Goal: Transaction & Acquisition: Book appointment/travel/reservation

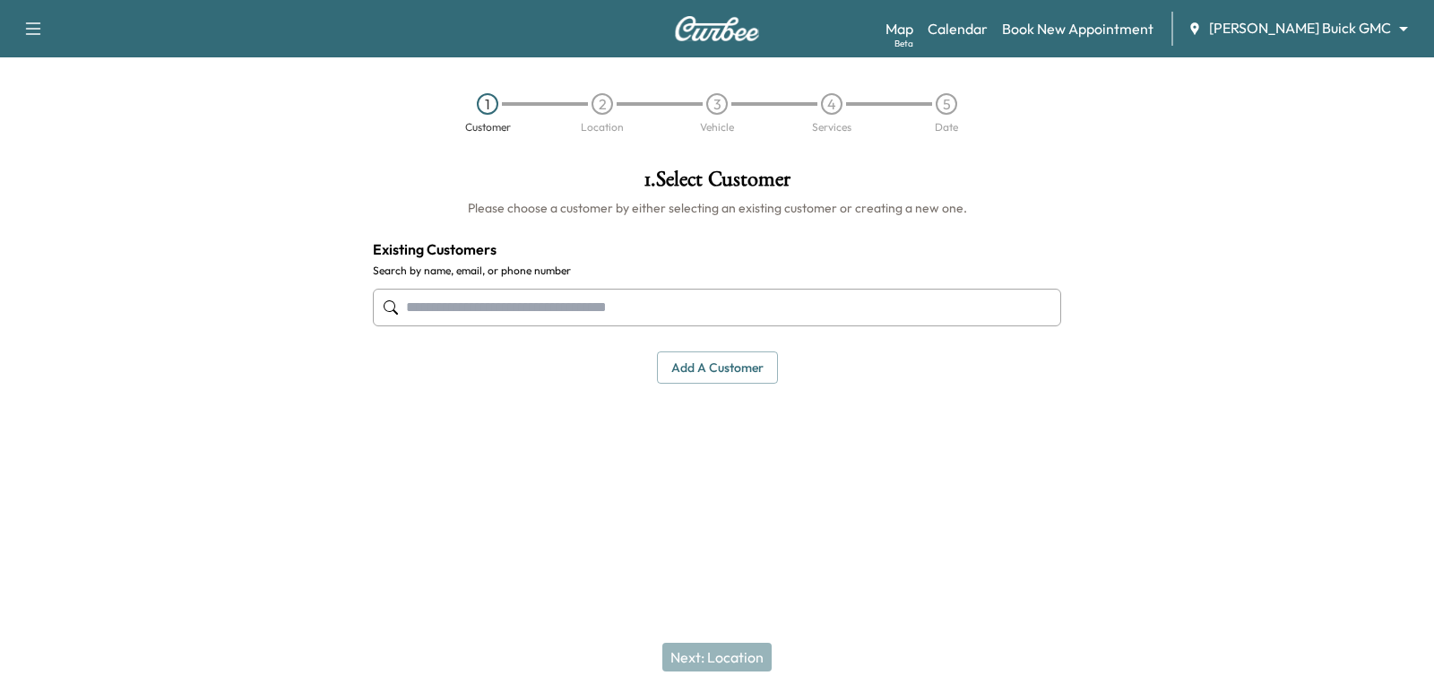
click at [973, 310] on input "text" at bounding box center [717, 308] width 688 height 38
drag, startPoint x: 973, startPoint y: 310, endPoint x: 907, endPoint y: 300, distance: 66.2
click at [907, 300] on input "text" at bounding box center [717, 308] width 688 height 38
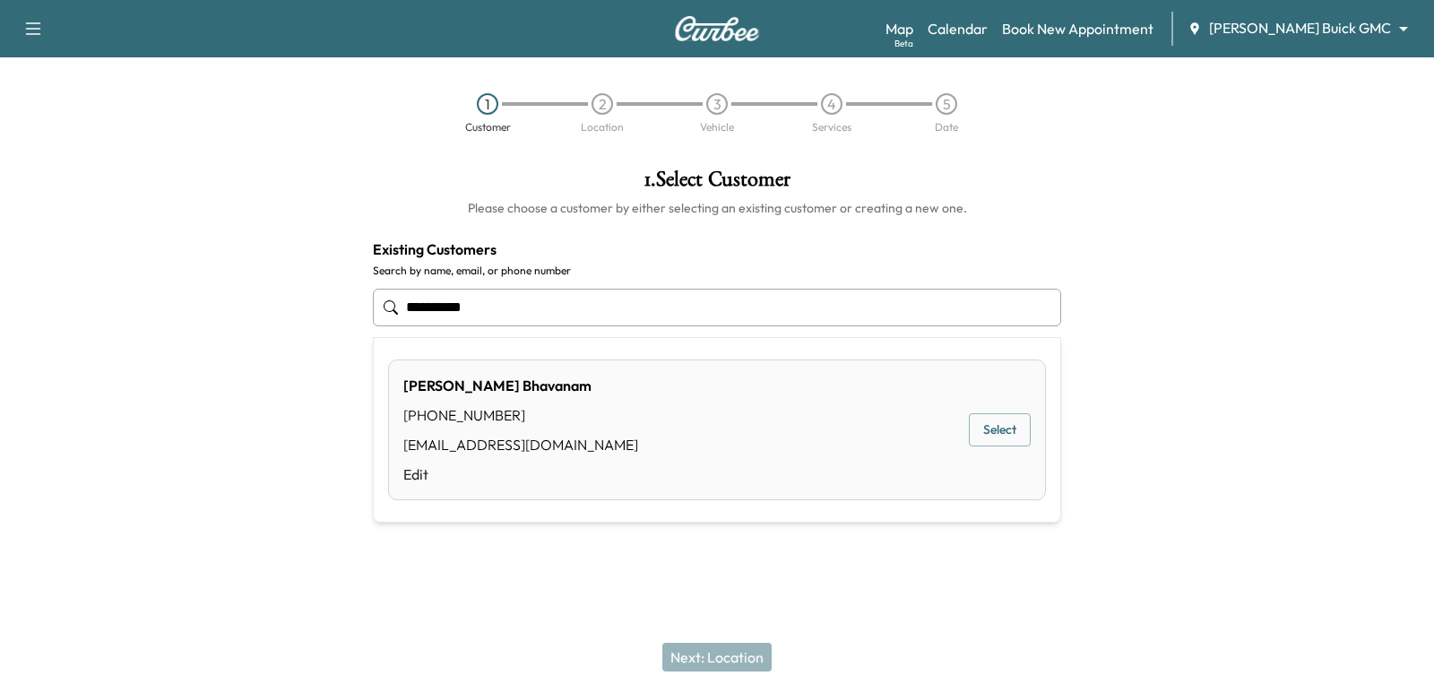
click at [1022, 434] on button "Select" at bounding box center [1000, 429] width 62 height 33
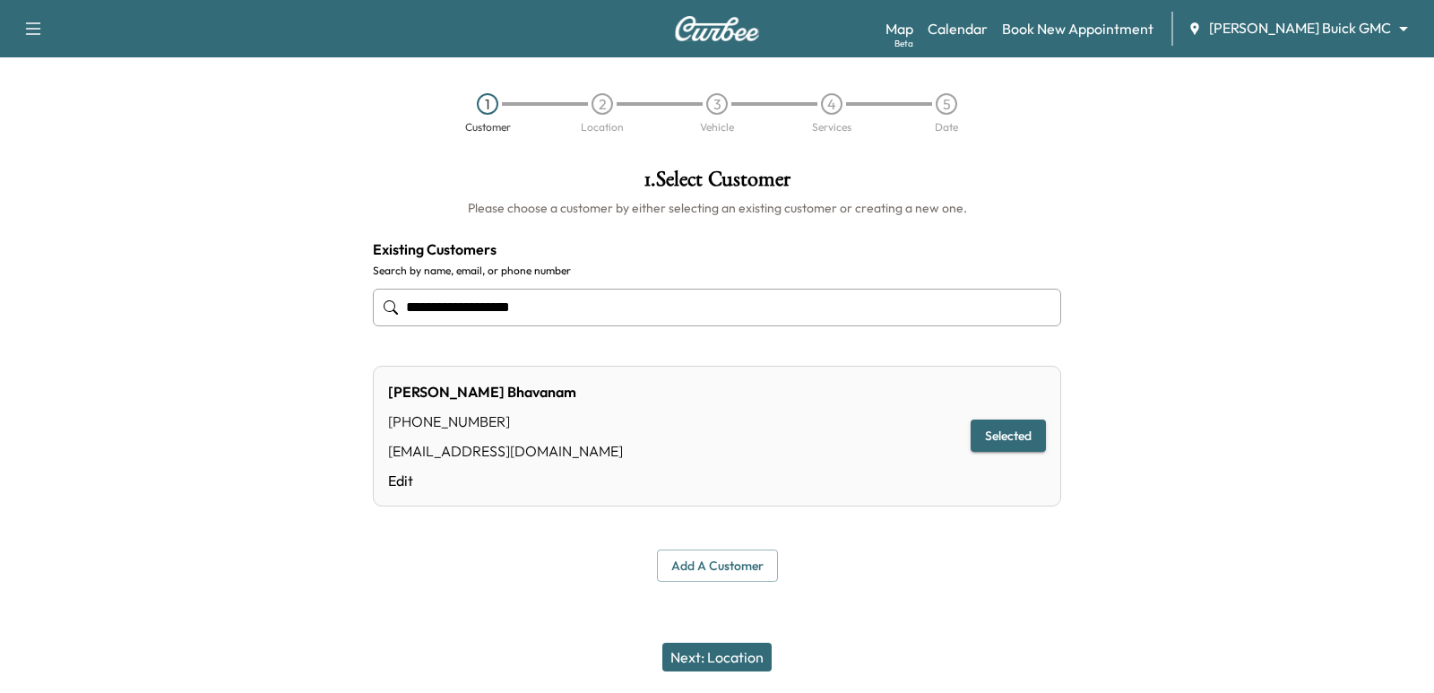
type input "**********"
click at [754, 668] on button "Next: Location" at bounding box center [716, 657] width 109 height 29
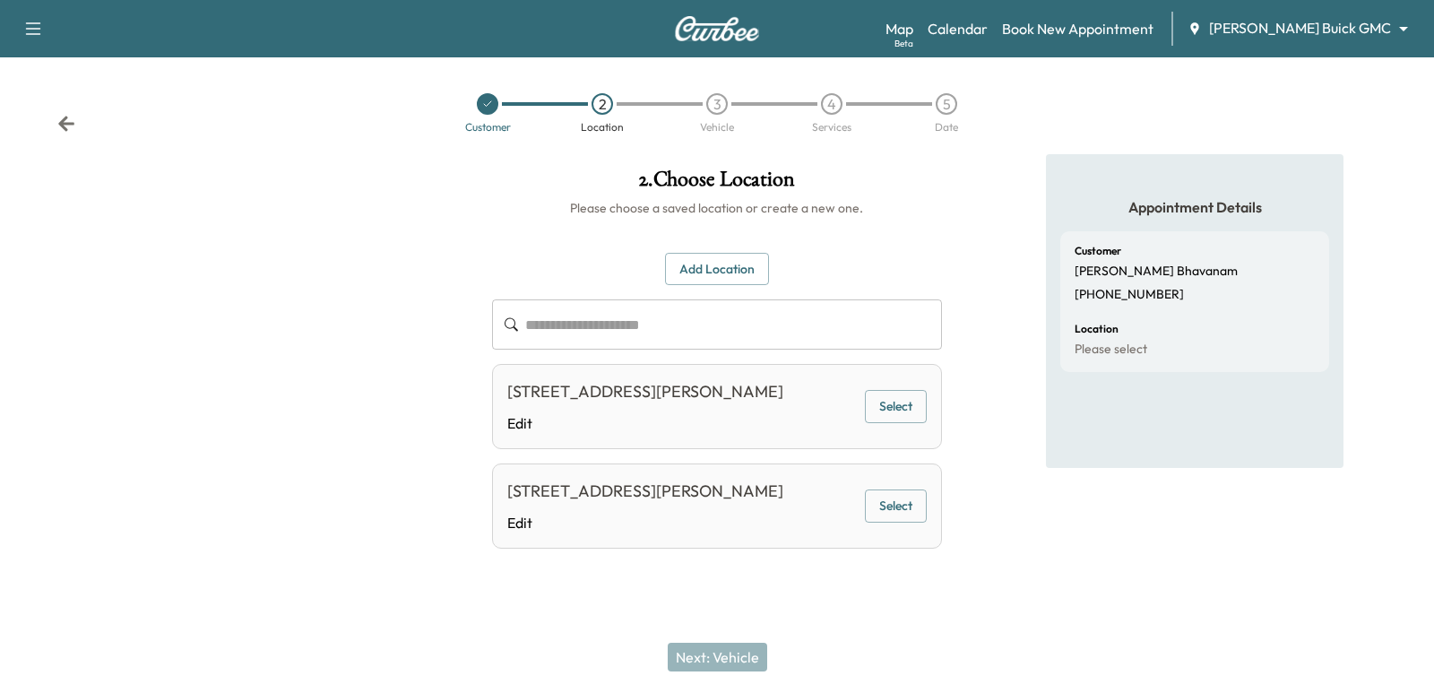
click at [895, 436] on div "[STREET_ADDRESS][PERSON_NAME] Edit Select" at bounding box center [716, 406] width 449 height 85
click at [888, 421] on button "Select" at bounding box center [896, 406] width 62 height 33
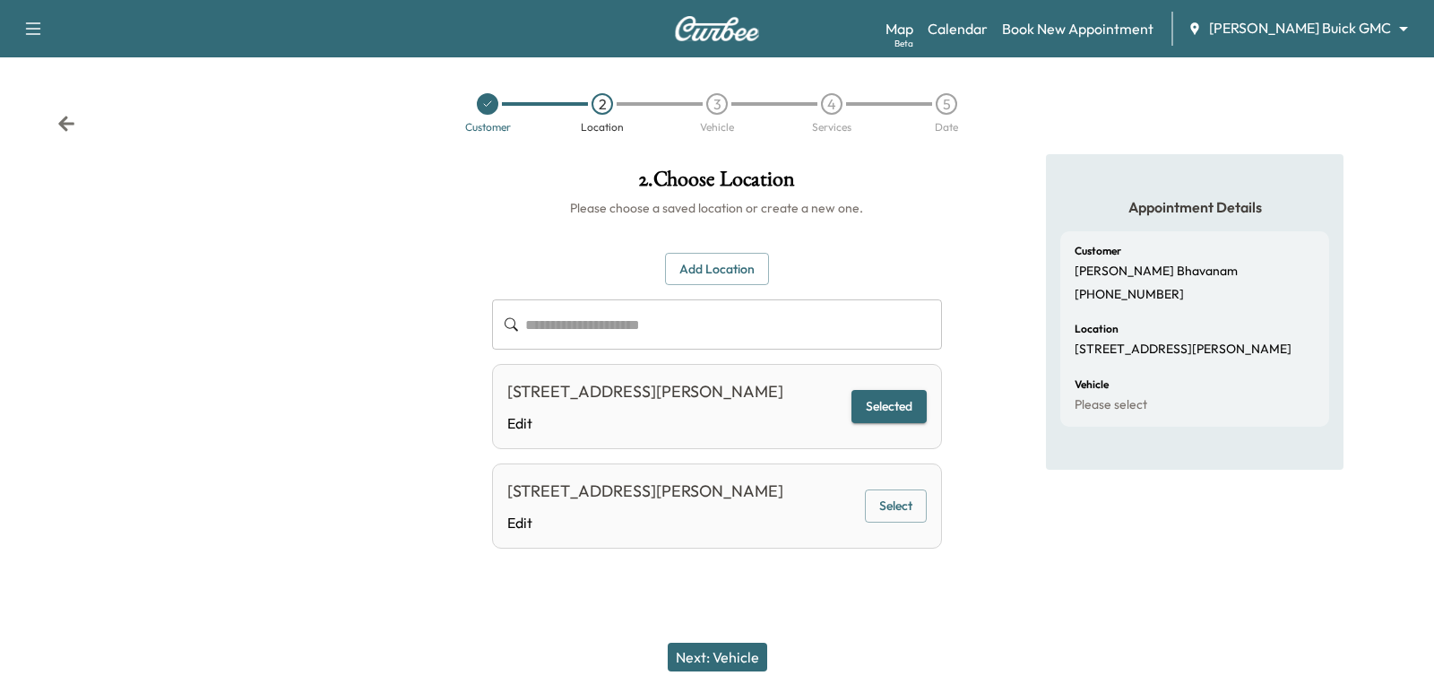
click at [754, 659] on button "Next: Vehicle" at bounding box center [718, 657] width 100 height 29
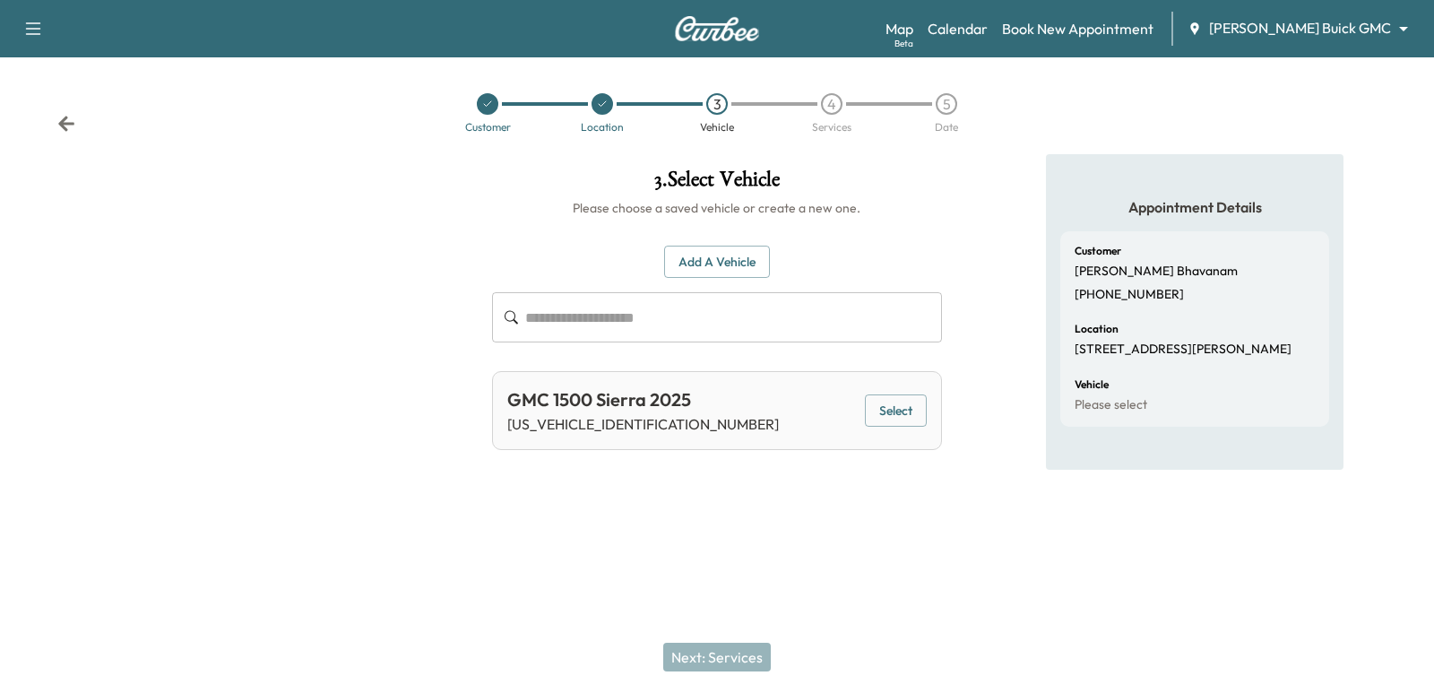
click at [927, 399] on div "GMC 1500 Sierra 2025 [US_VEHICLE_IDENTIFICATION_NUMBER] Select" at bounding box center [716, 410] width 449 height 79
click at [913, 397] on button "Select" at bounding box center [896, 410] width 62 height 33
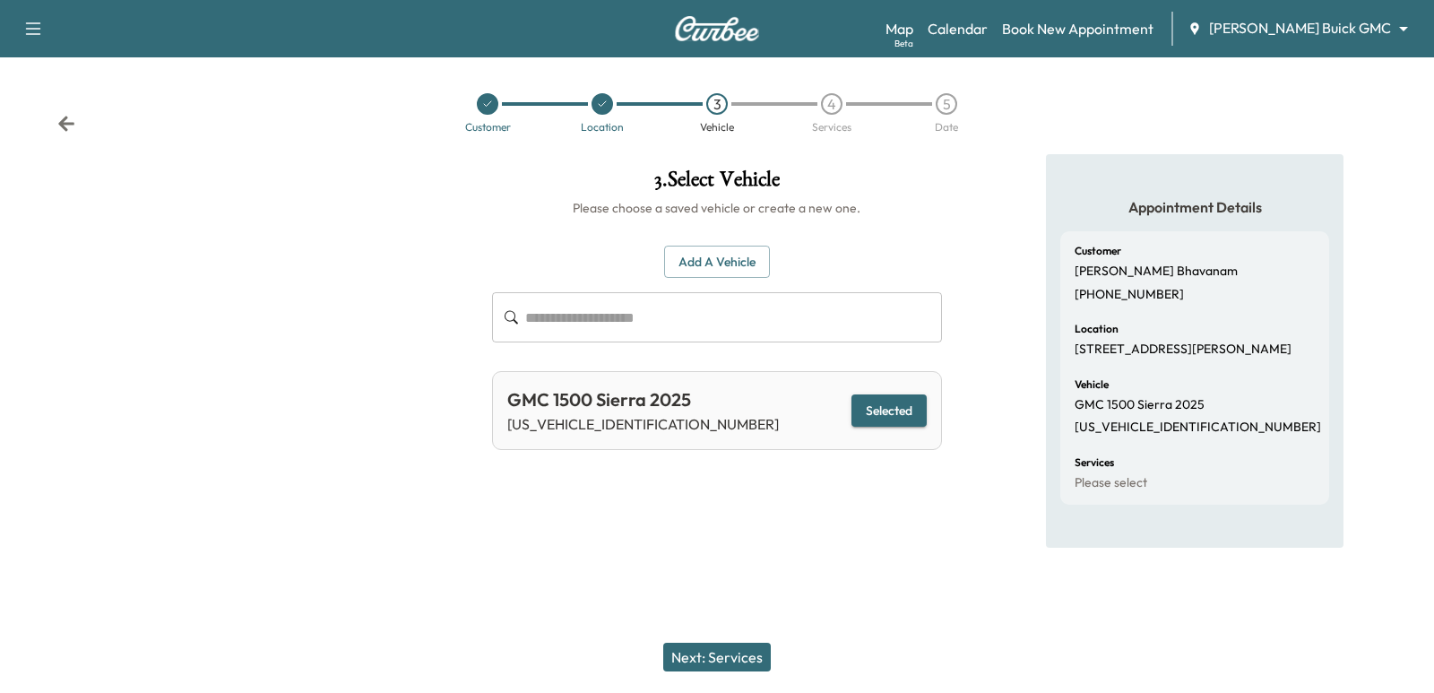
click at [753, 643] on button "Next: Services" at bounding box center [717, 657] width 108 height 29
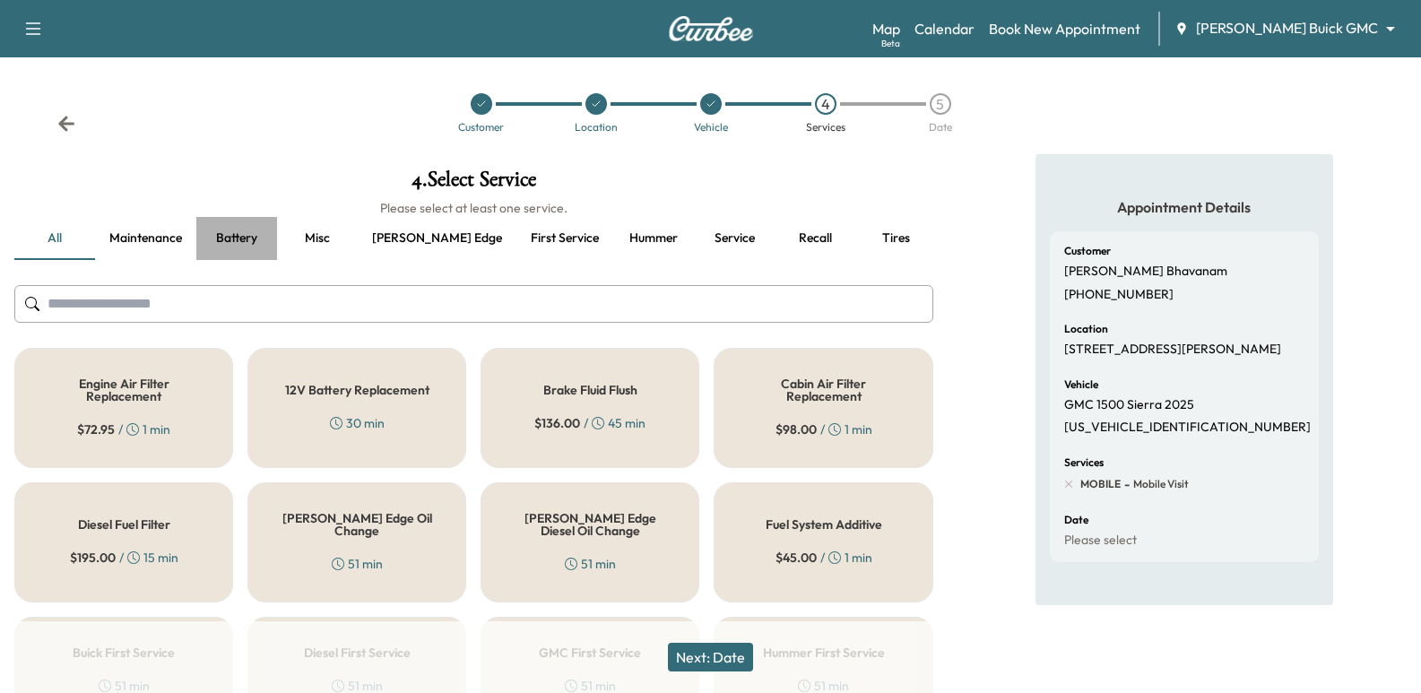
click at [265, 240] on button "Battery" at bounding box center [236, 238] width 81 height 43
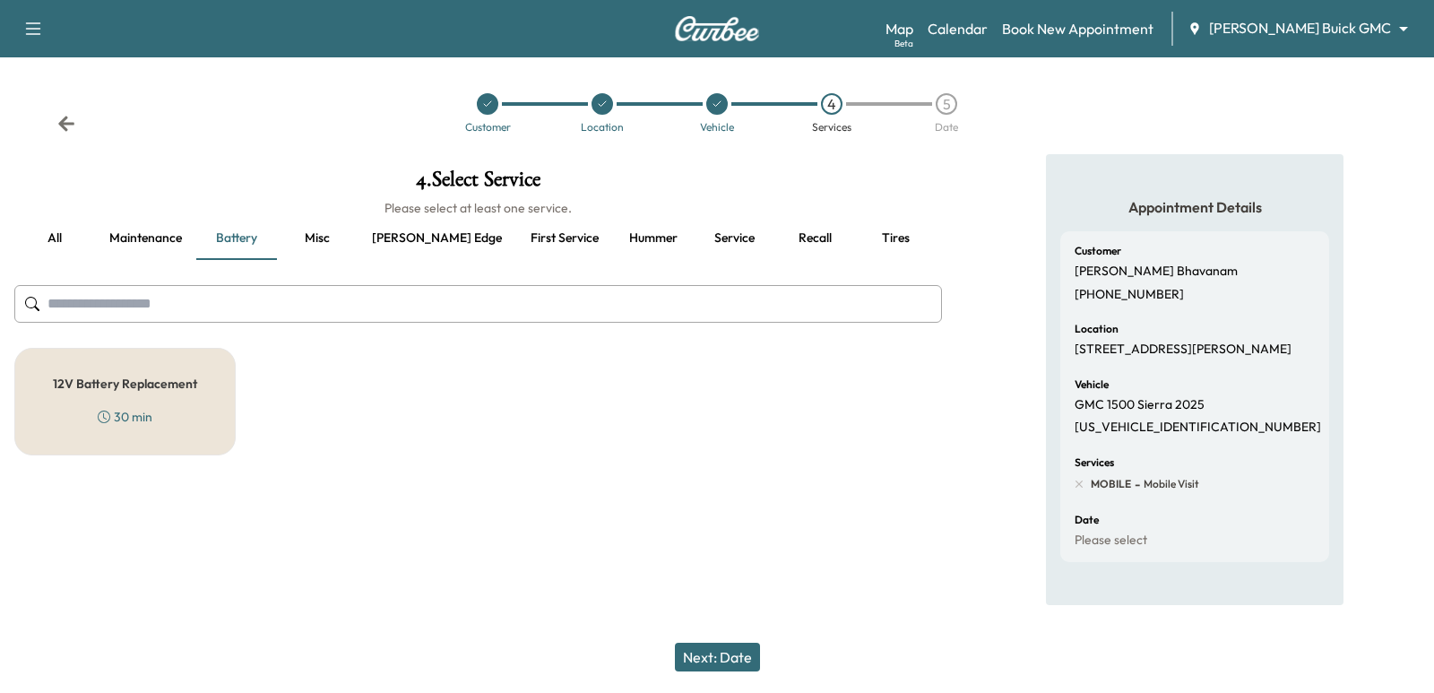
click at [145, 251] on button "Maintenance" at bounding box center [145, 238] width 101 height 43
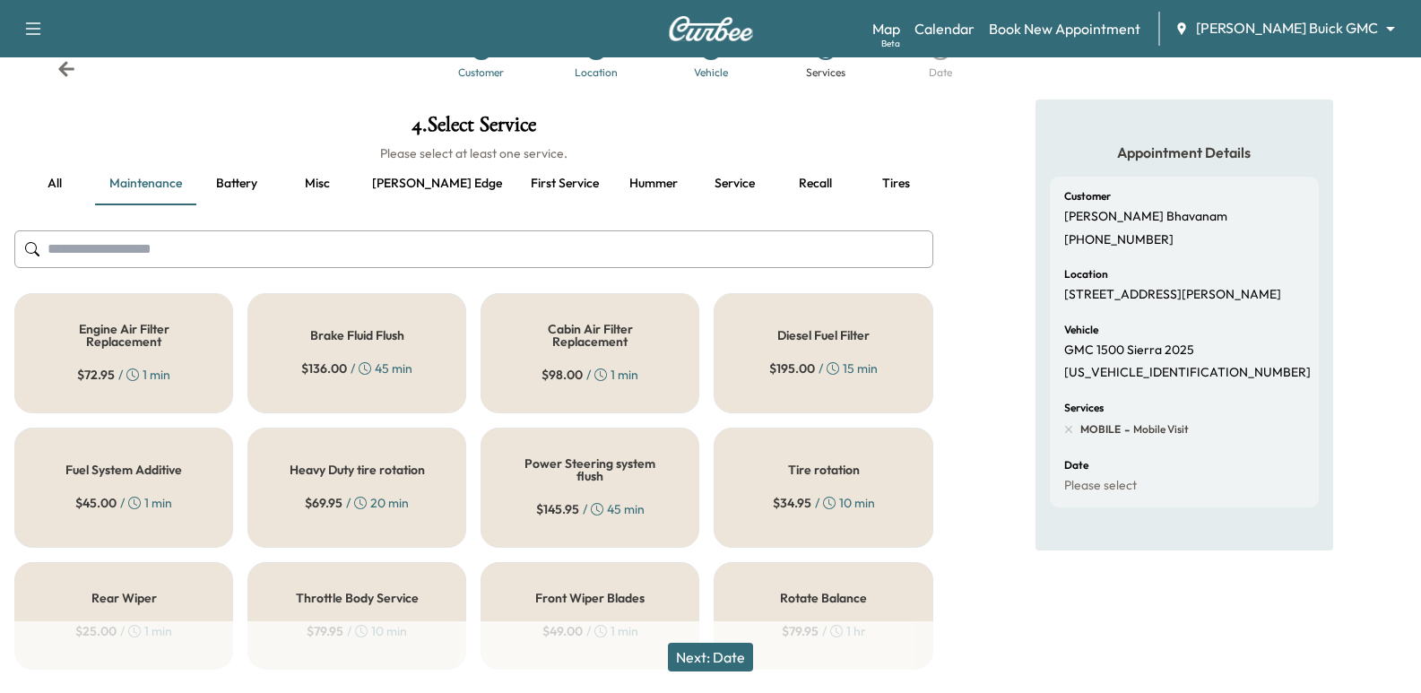
scroll to position [91, 0]
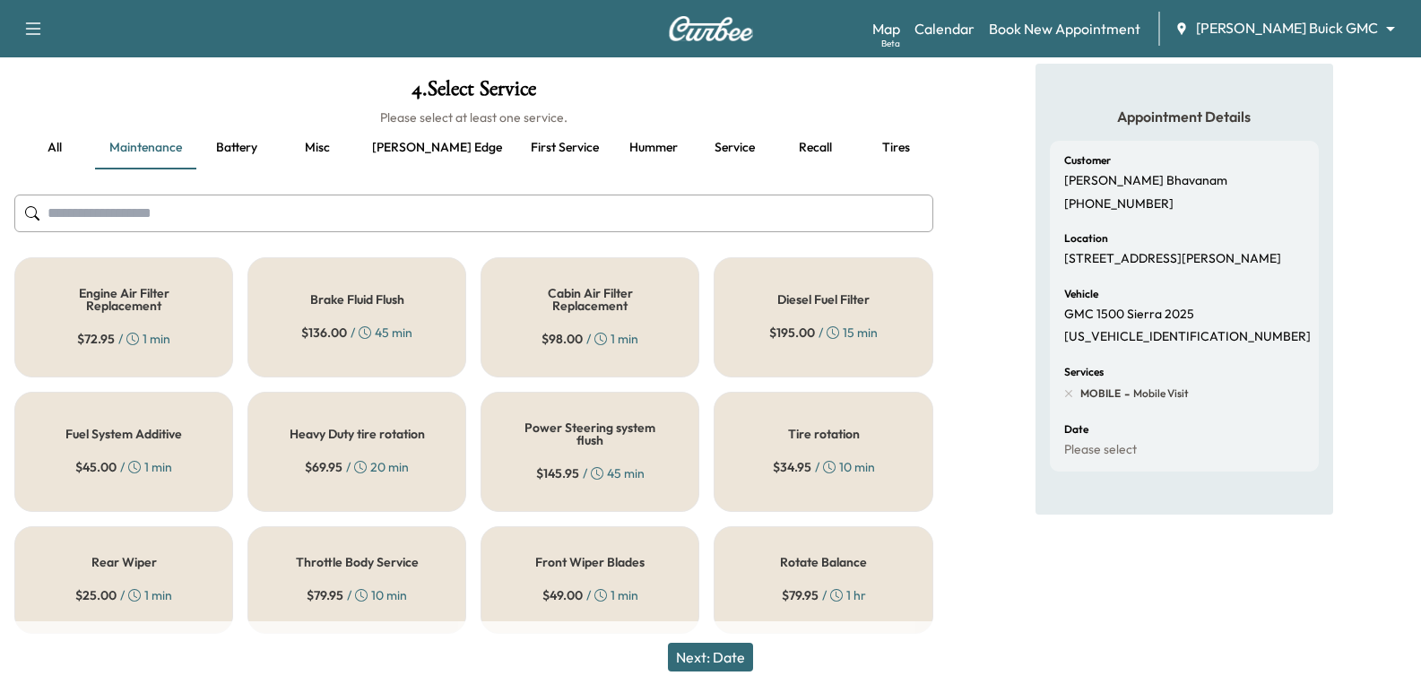
click at [79, 142] on button "all" at bounding box center [54, 147] width 81 height 43
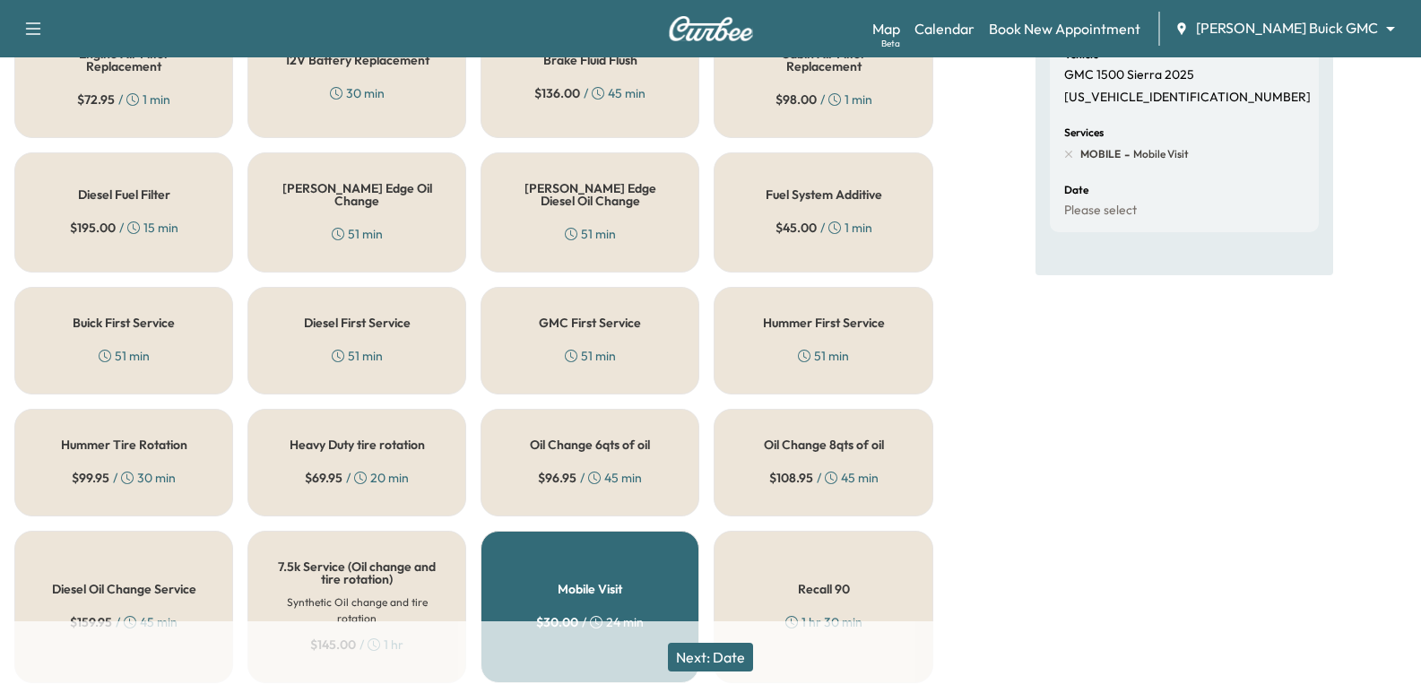
scroll to position [359, 0]
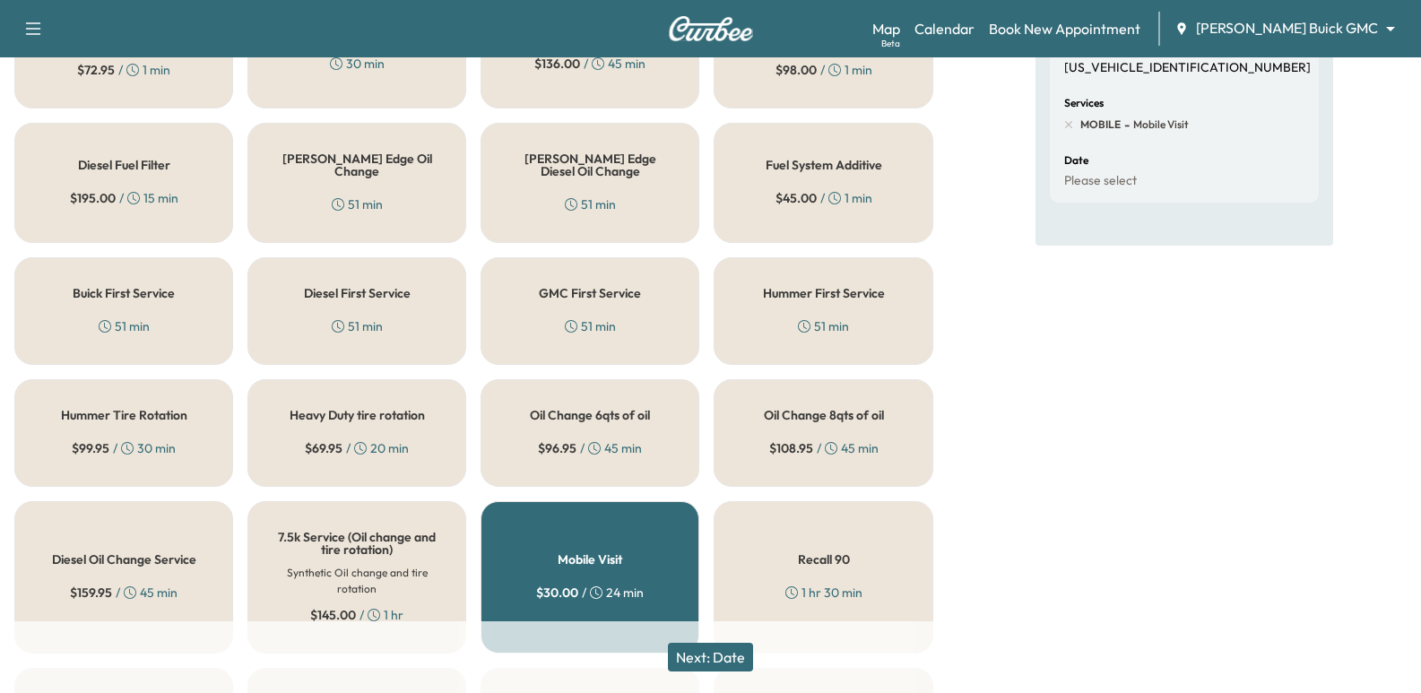
click at [786, 445] on span "$ 108.95" at bounding box center [791, 448] width 44 height 18
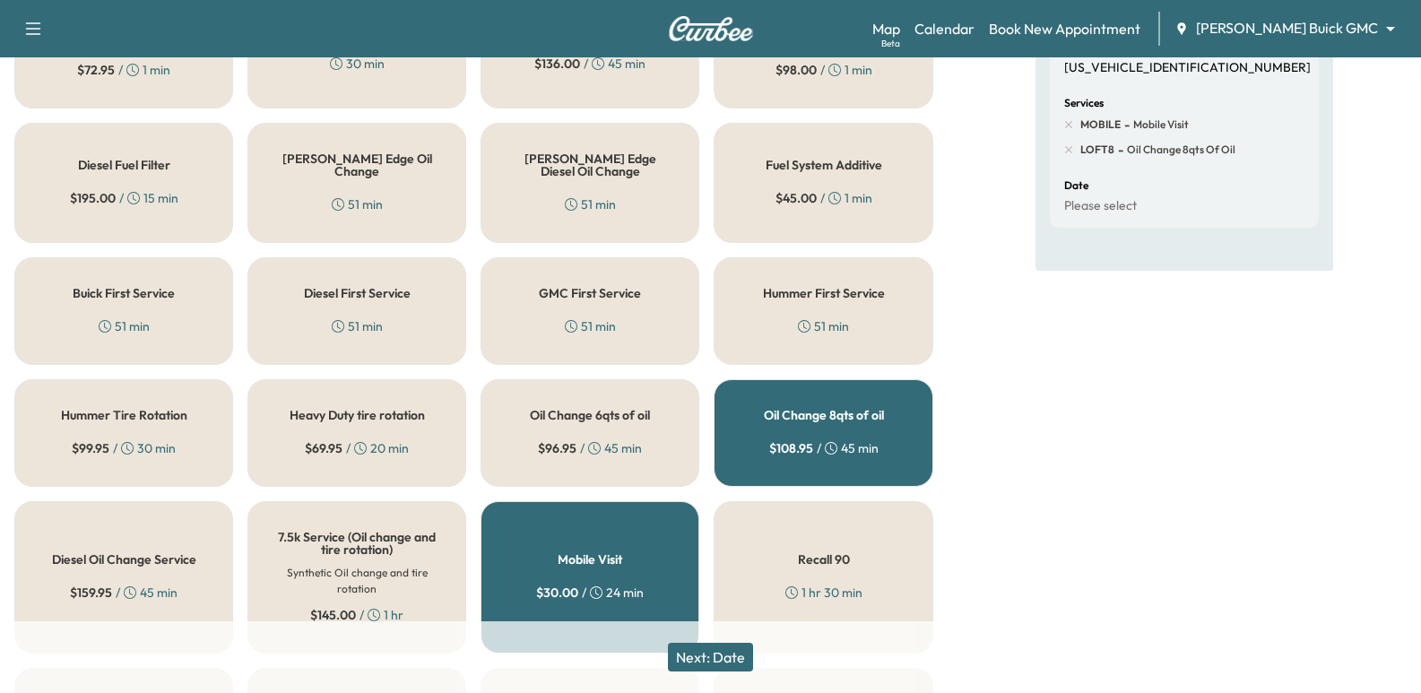
click at [723, 647] on button "Next: Date" at bounding box center [710, 657] width 85 height 29
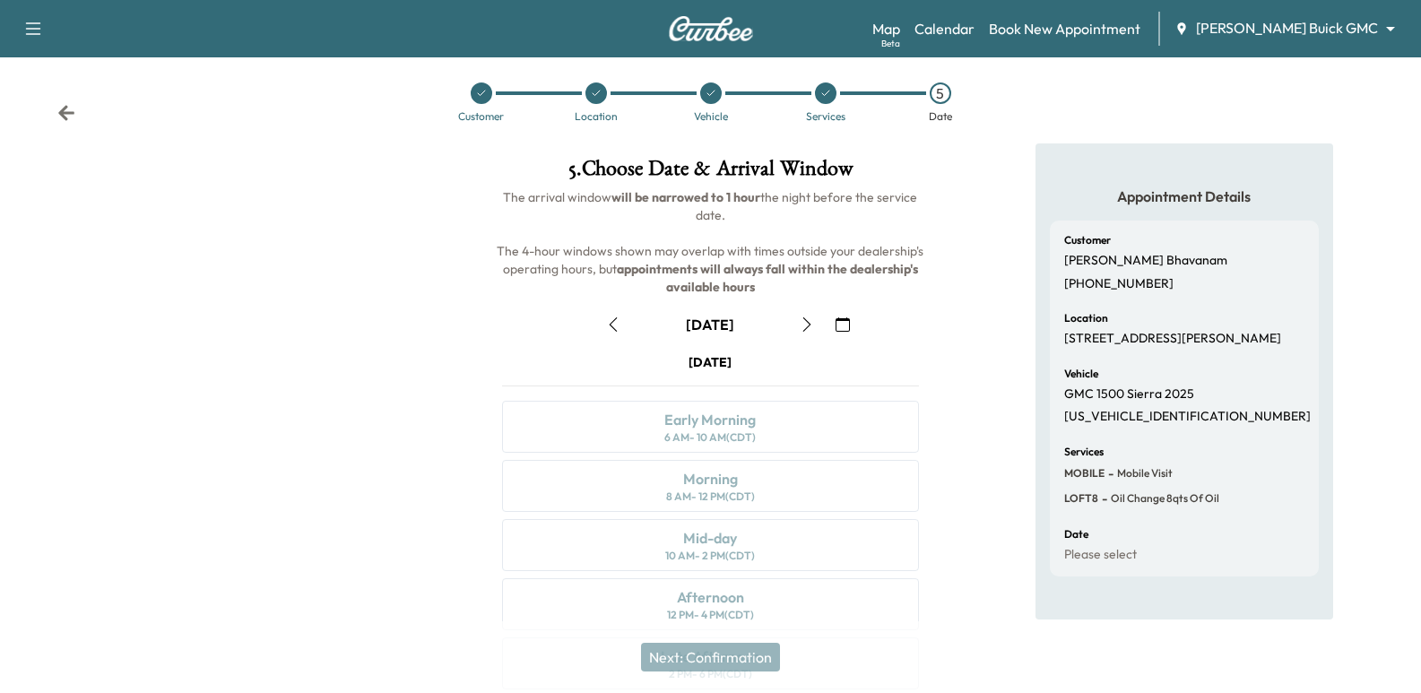
scroll to position [204, 0]
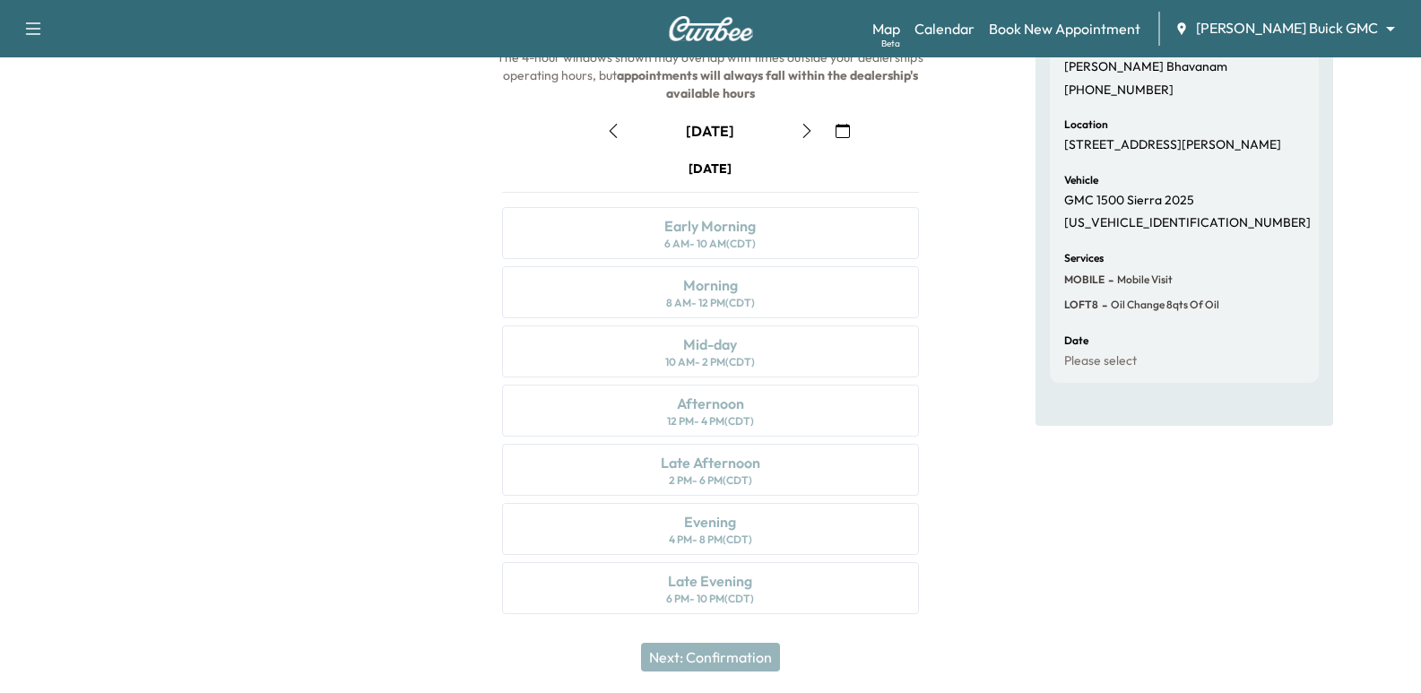
click at [852, 134] on button "button" at bounding box center [842, 131] width 30 height 29
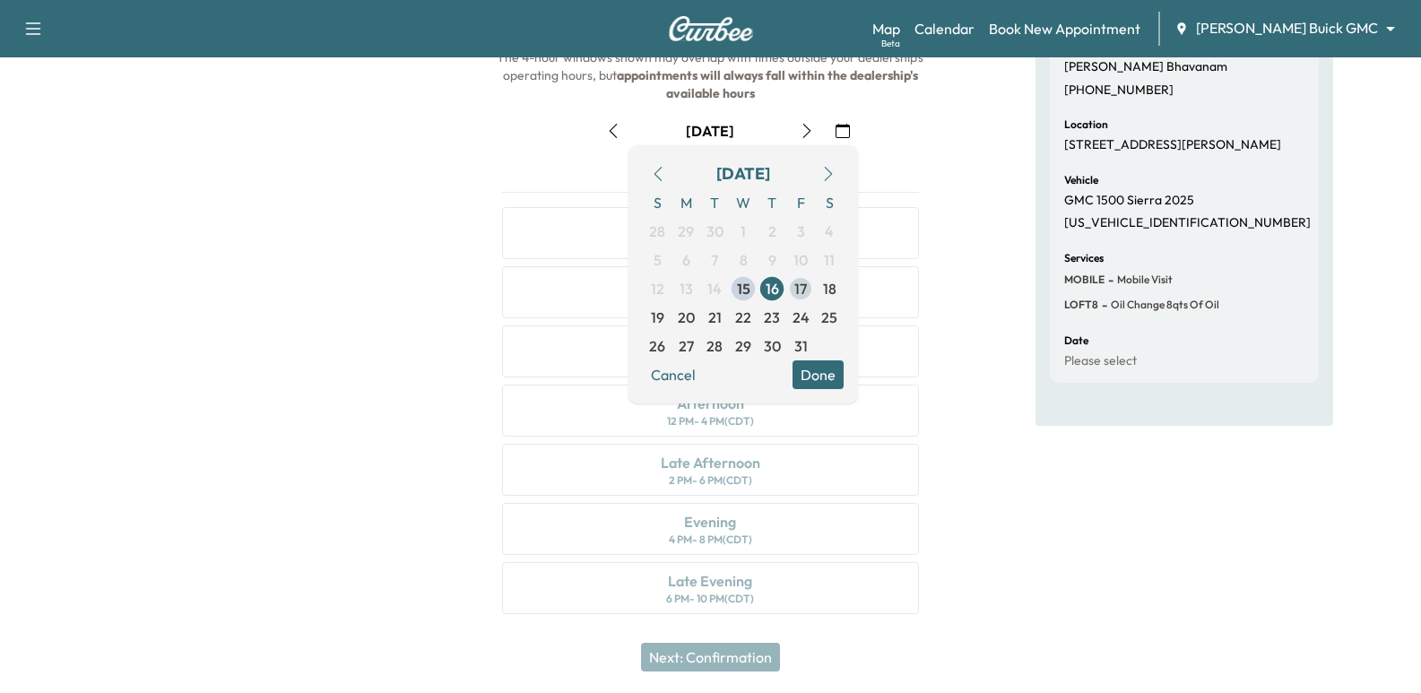
click at [803, 286] on span "17" at bounding box center [800, 289] width 13 height 22
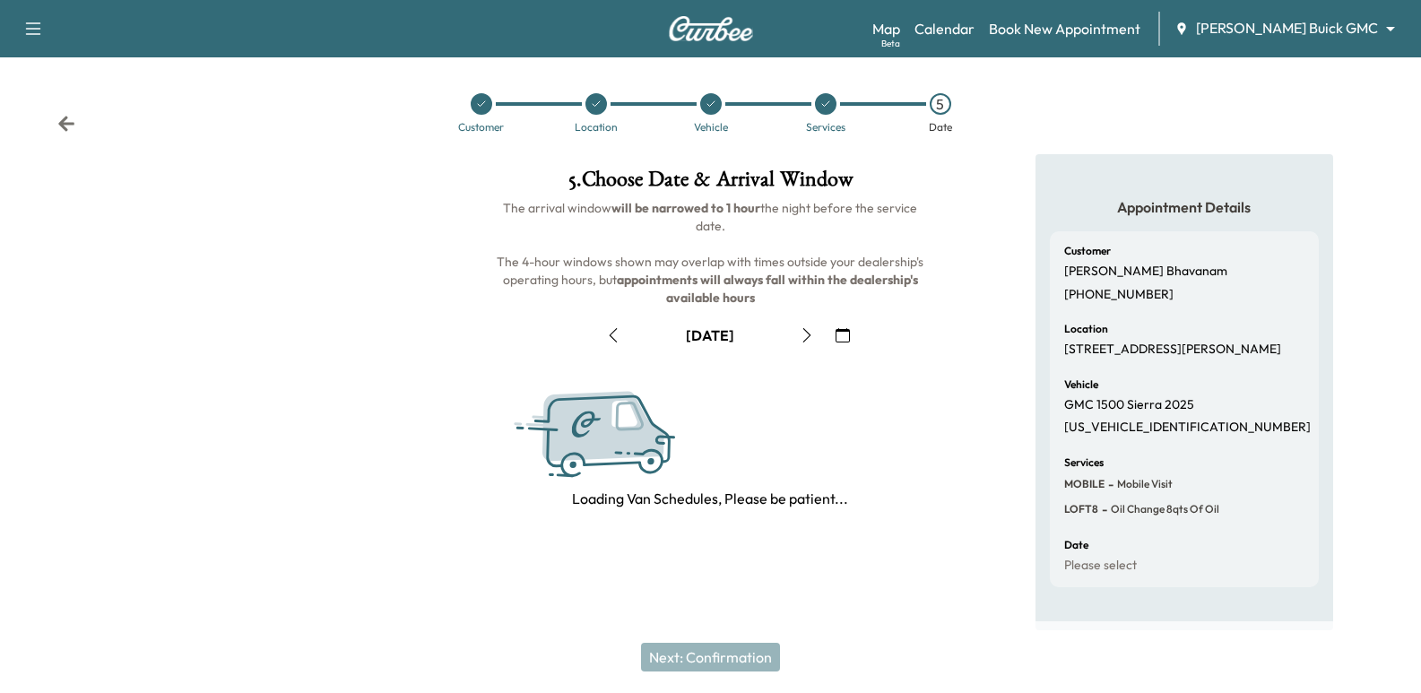
scroll to position [11, 0]
click at [907, 200] on span "The arrival window will be narrowed to 1 hour the night before the service date…" at bounding box center [711, 253] width 429 height 106
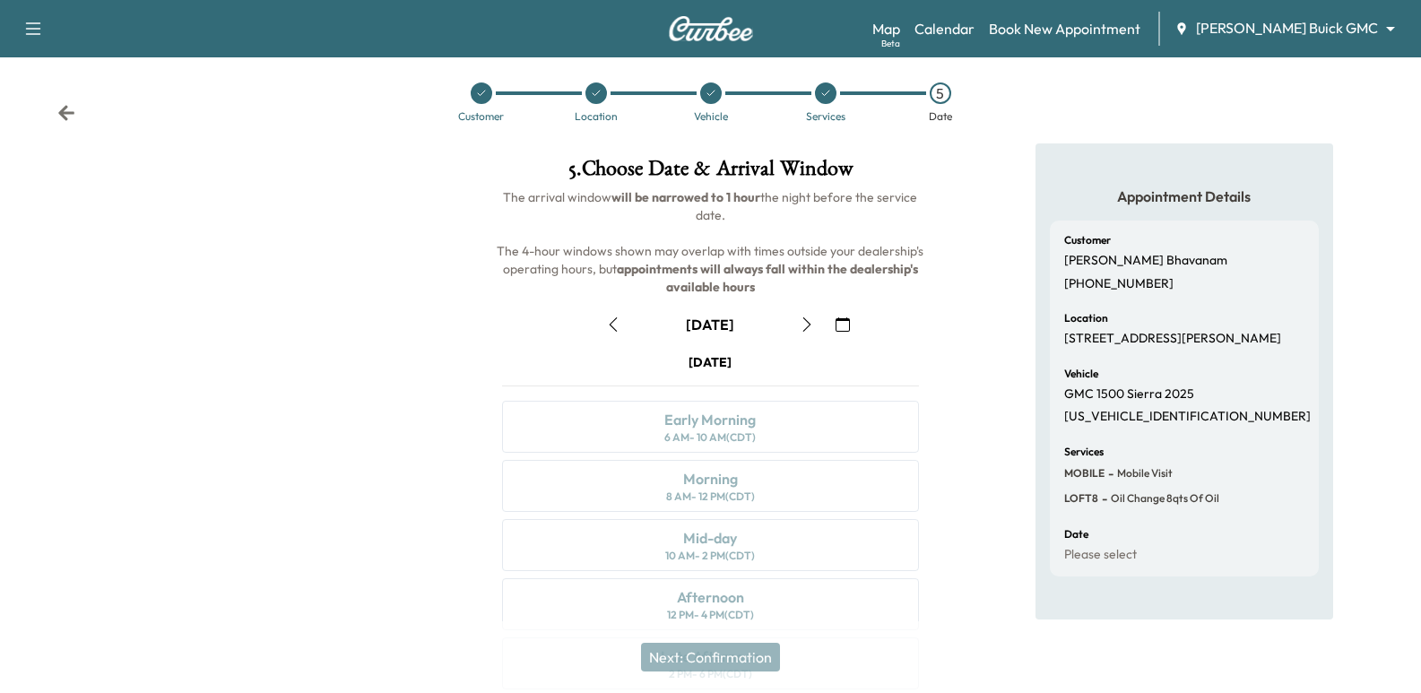
scroll to position [204, 0]
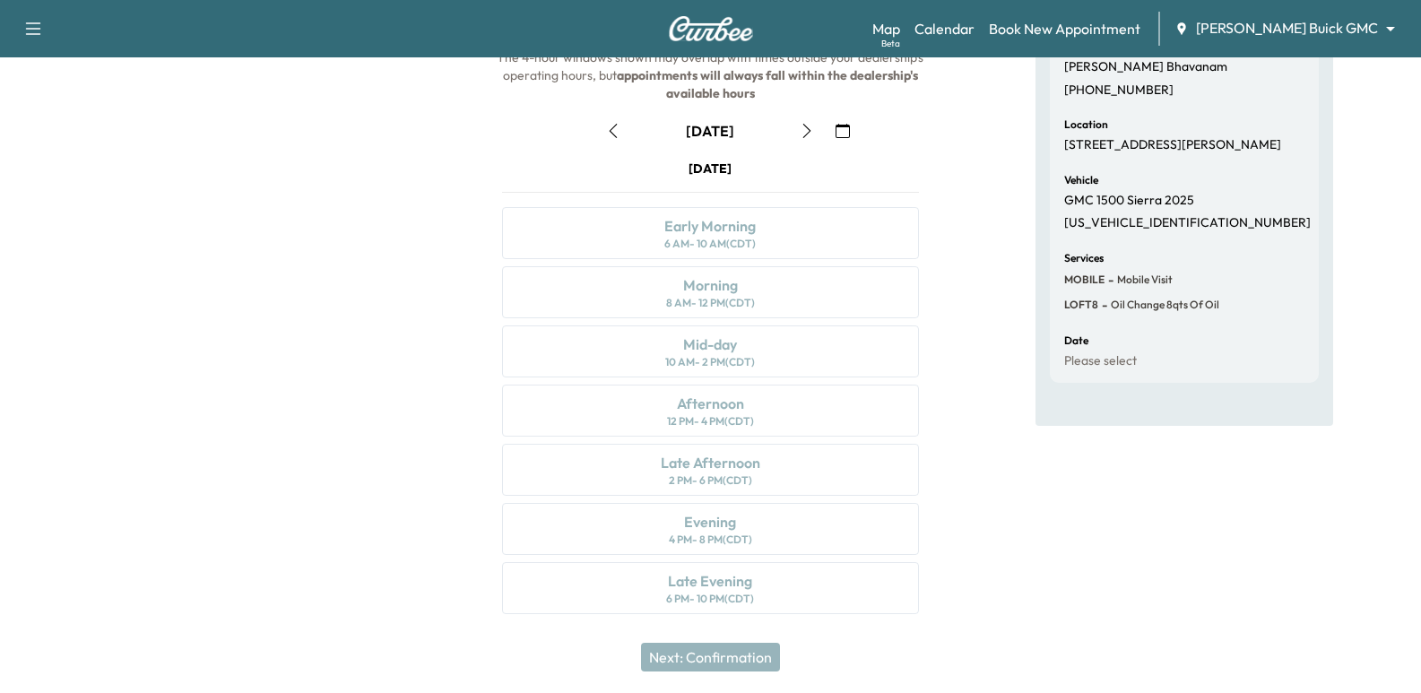
click at [853, 124] on button "button" at bounding box center [842, 131] width 30 height 29
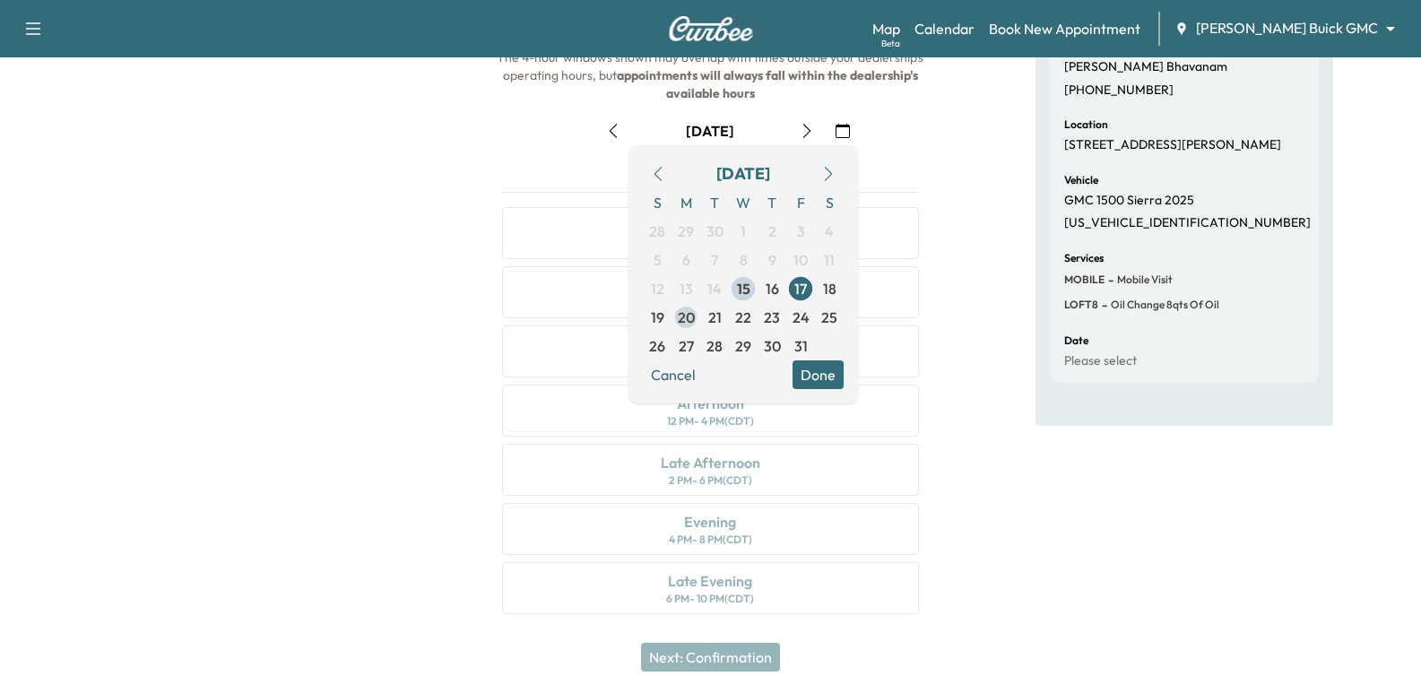
click at [697, 307] on span "20" at bounding box center [685, 317] width 29 height 29
